Goal: Task Accomplishment & Management: Use online tool/utility

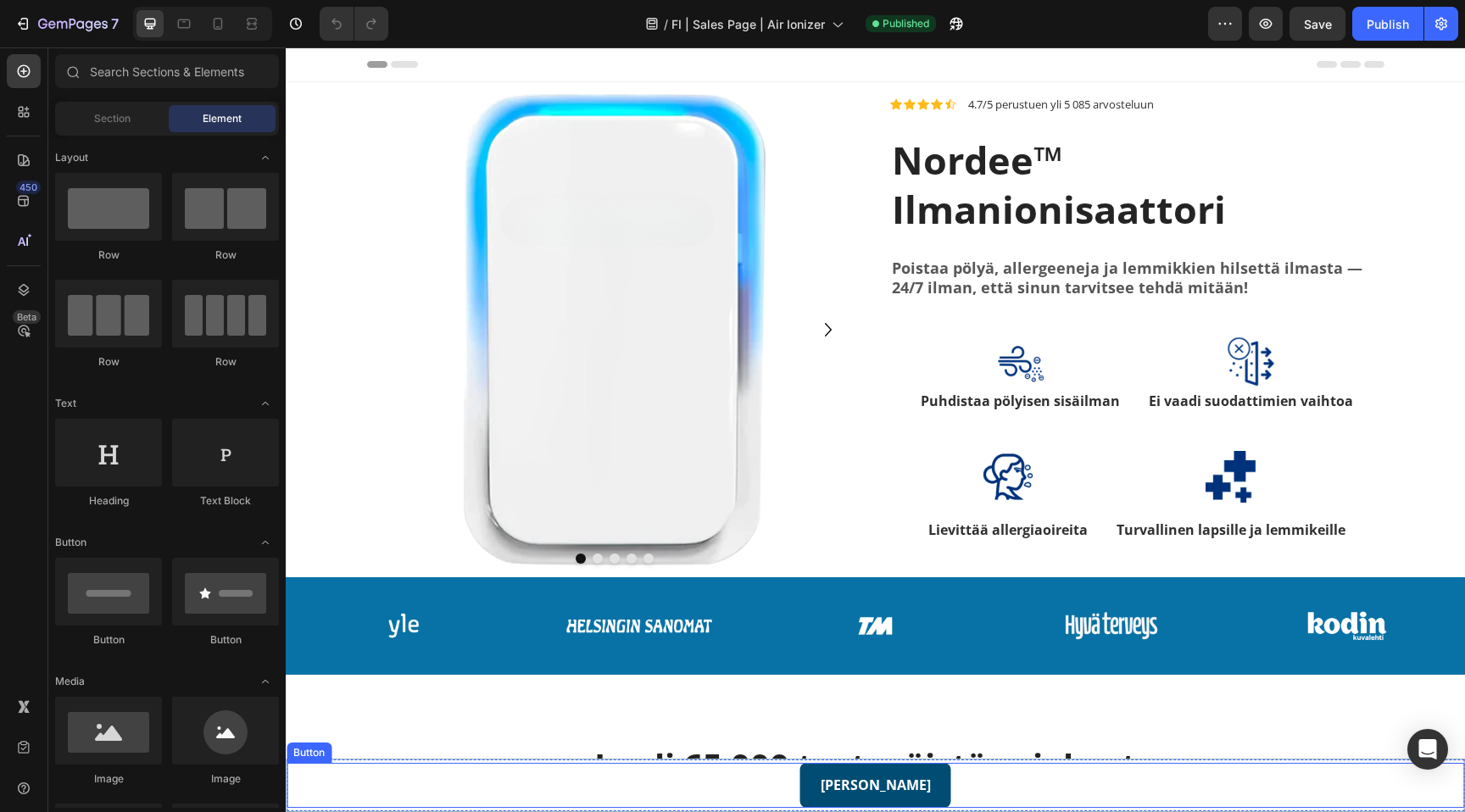
click at [809, 789] on link "[PERSON_NAME]" at bounding box center [876, 785] width 151 height 45
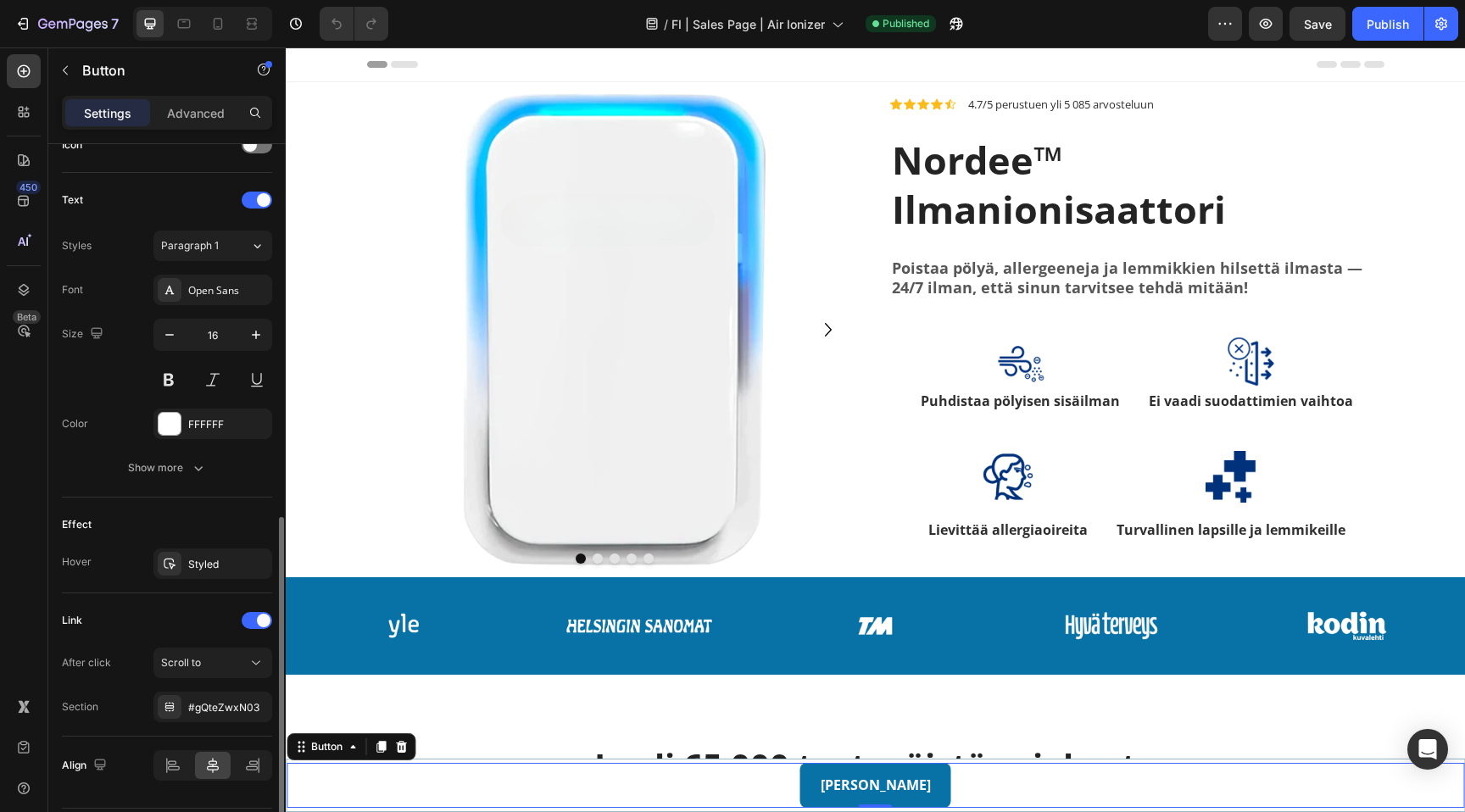
scroll to position [588, 0]
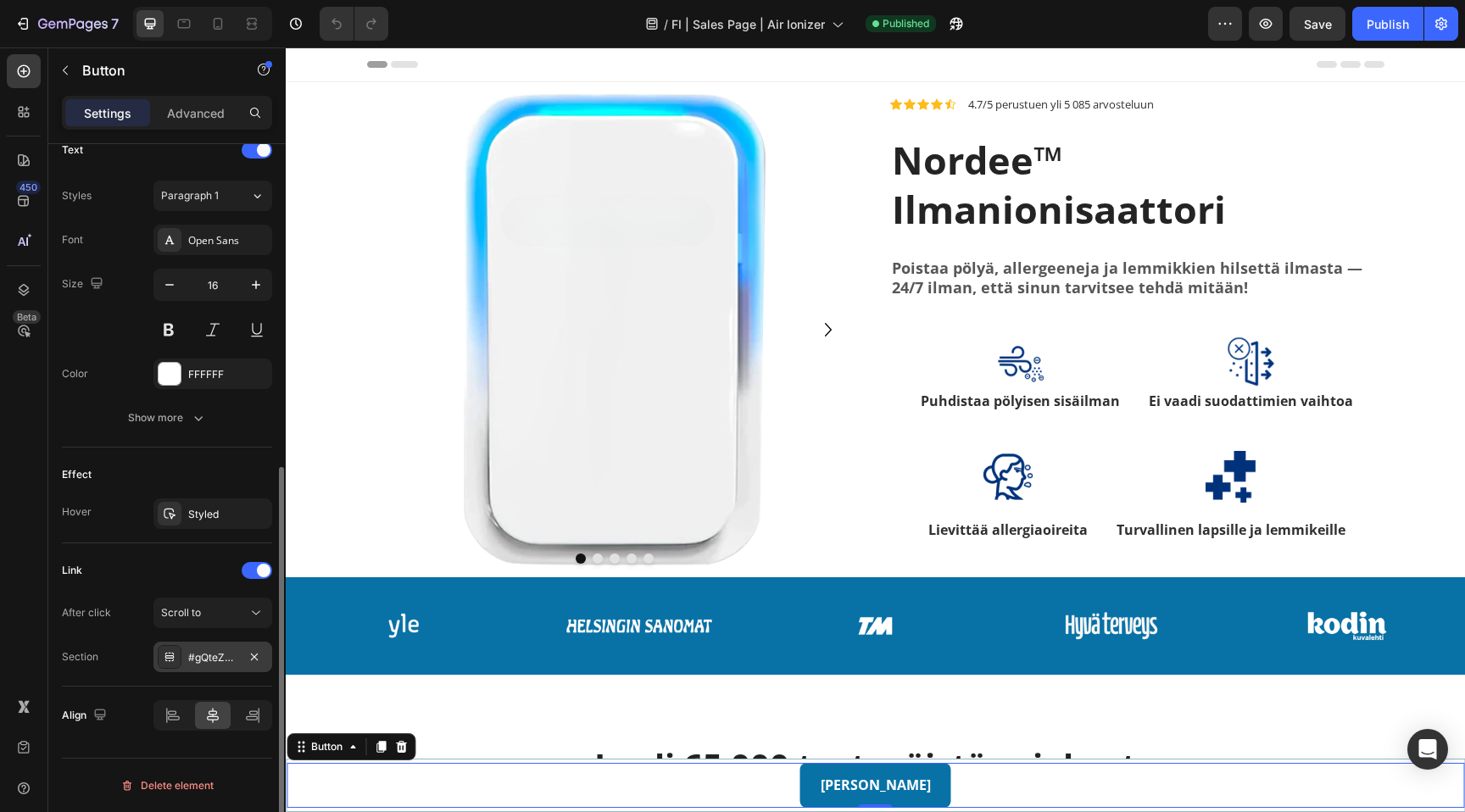
click at [214, 656] on div "#gQteZwxN03" at bounding box center [213, 657] width 49 height 15
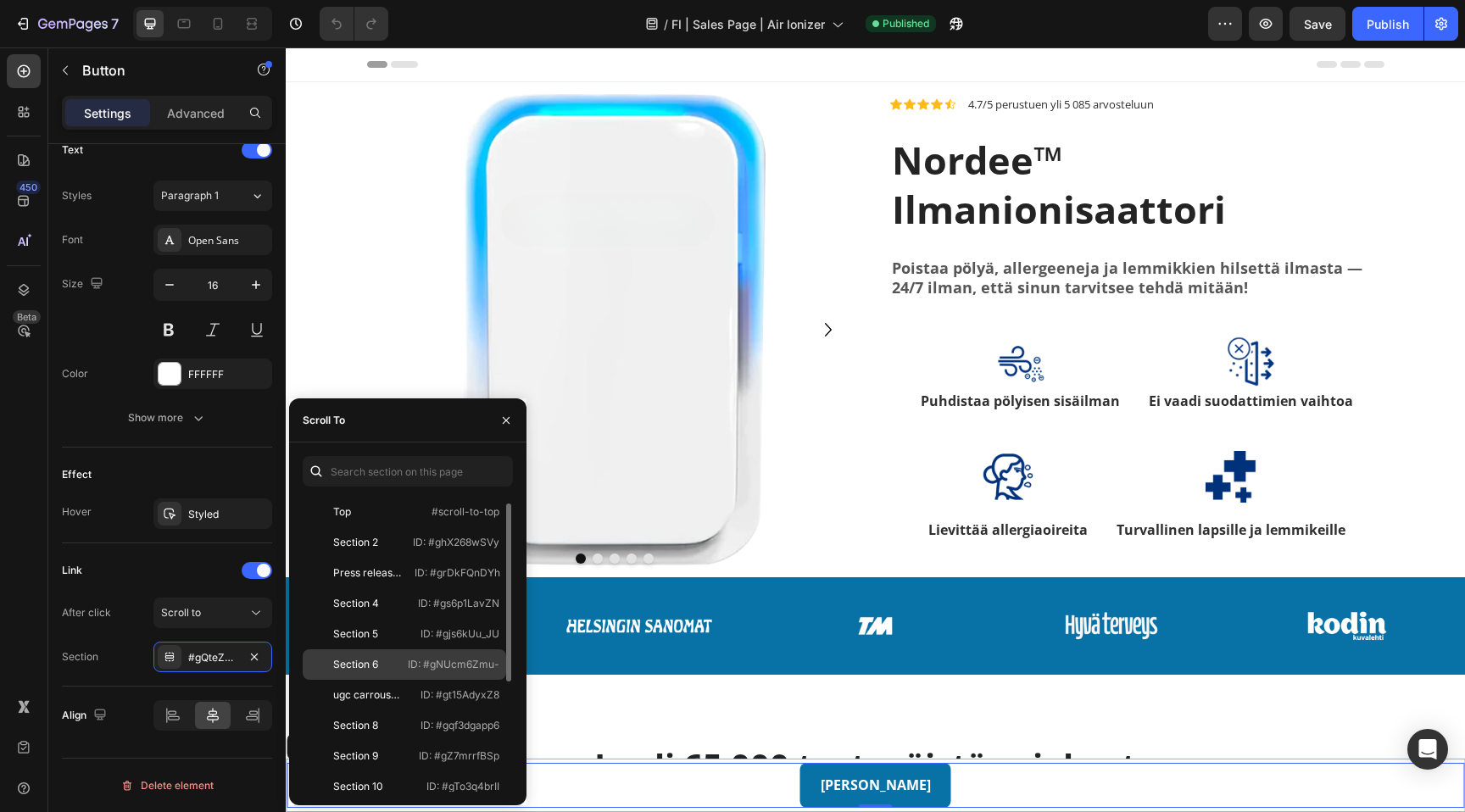
scroll to position [193, 0]
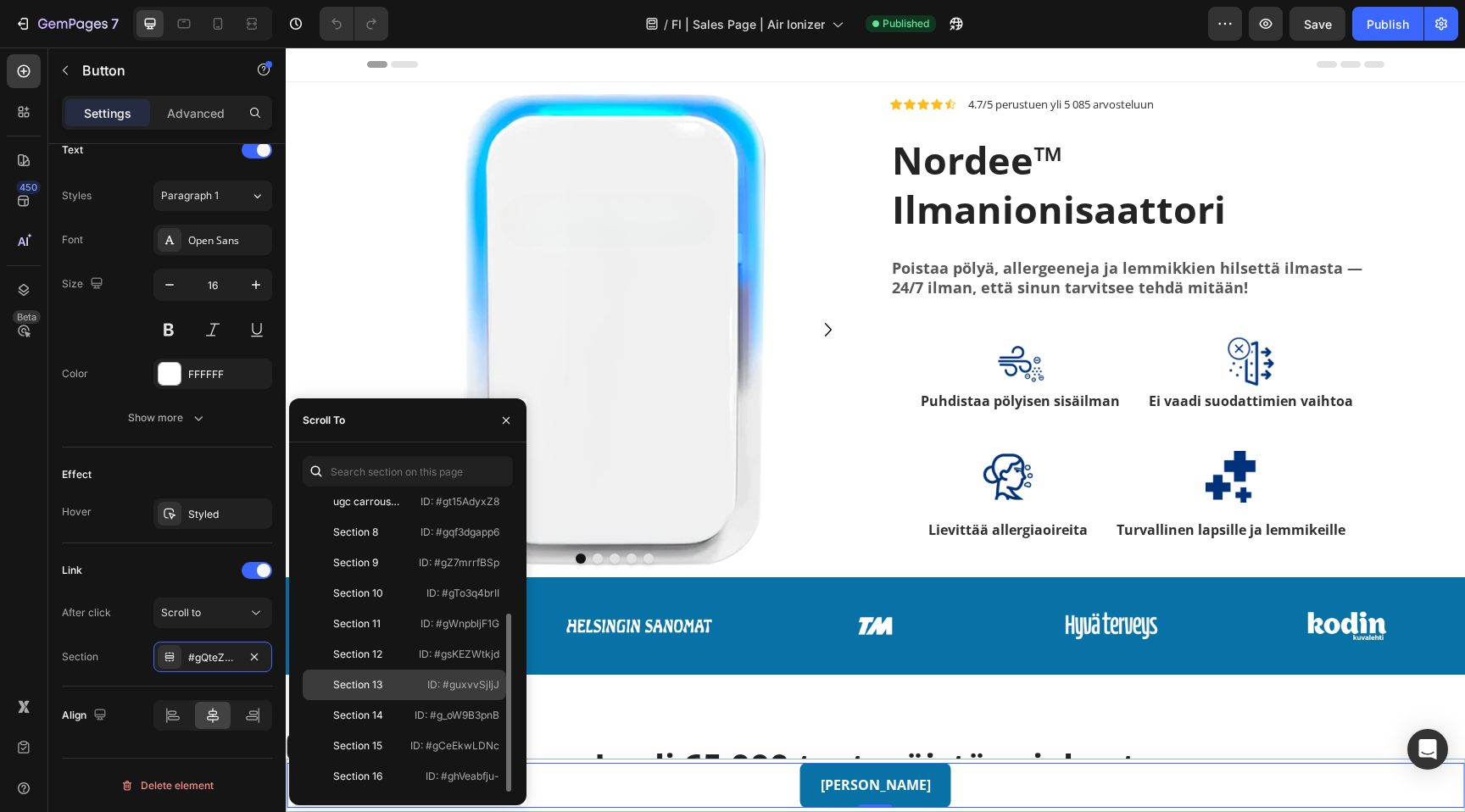
click at [395, 688] on div "Section 13" at bounding box center [359, 685] width 98 height 15
click at [511, 420] on icon "button" at bounding box center [505, 420] width 13 height 13
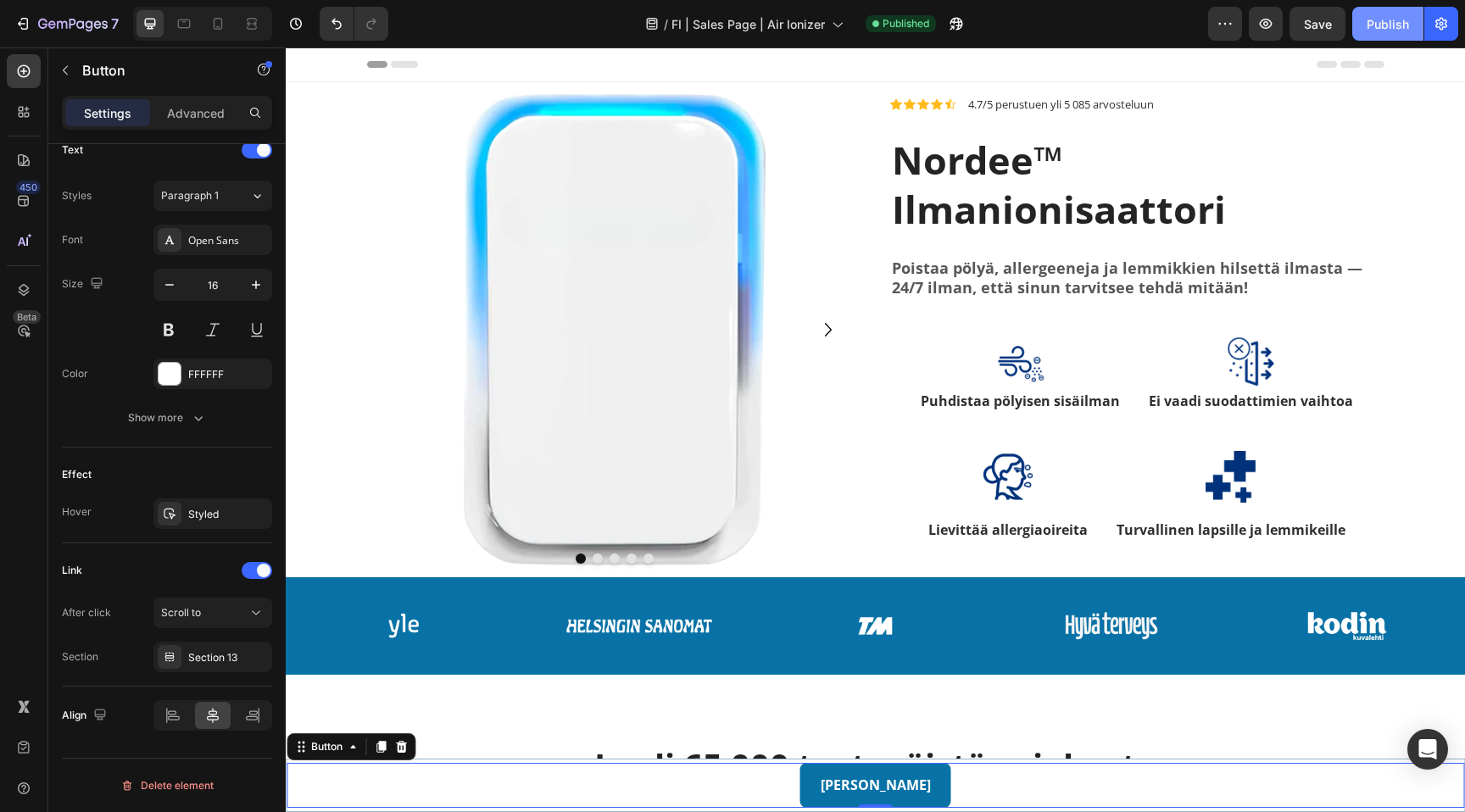
click at [1382, 28] on div "Publish" at bounding box center [1388, 24] width 42 height 18
